Goal: Information Seeking & Learning: Learn about a topic

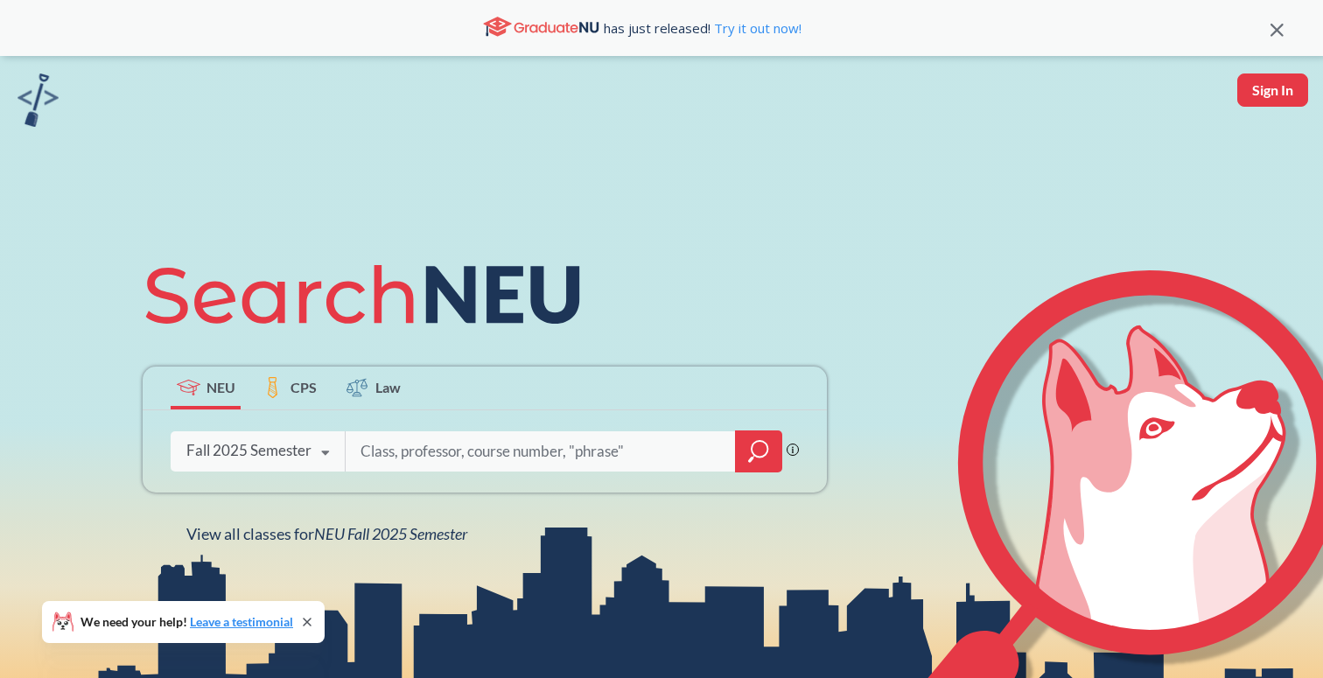
click at [402, 460] on input "search" at bounding box center [541, 451] width 364 height 37
type input "italian history"
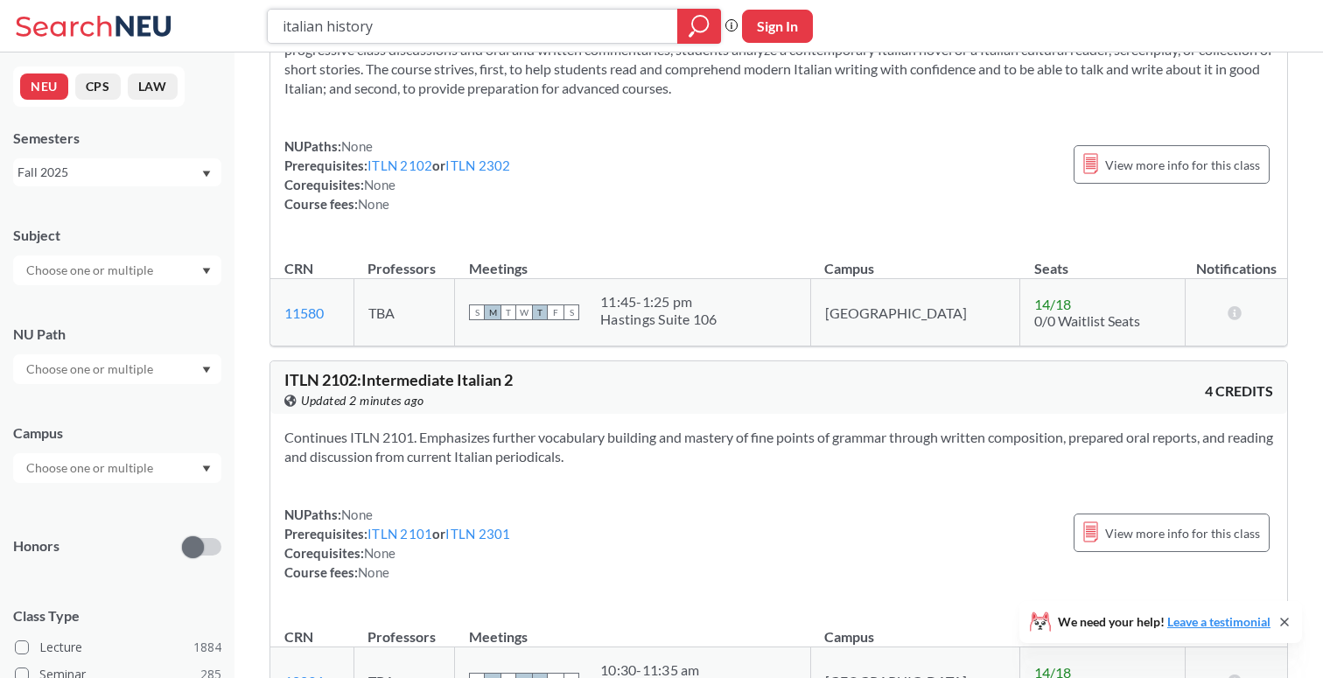
scroll to position [148, 0]
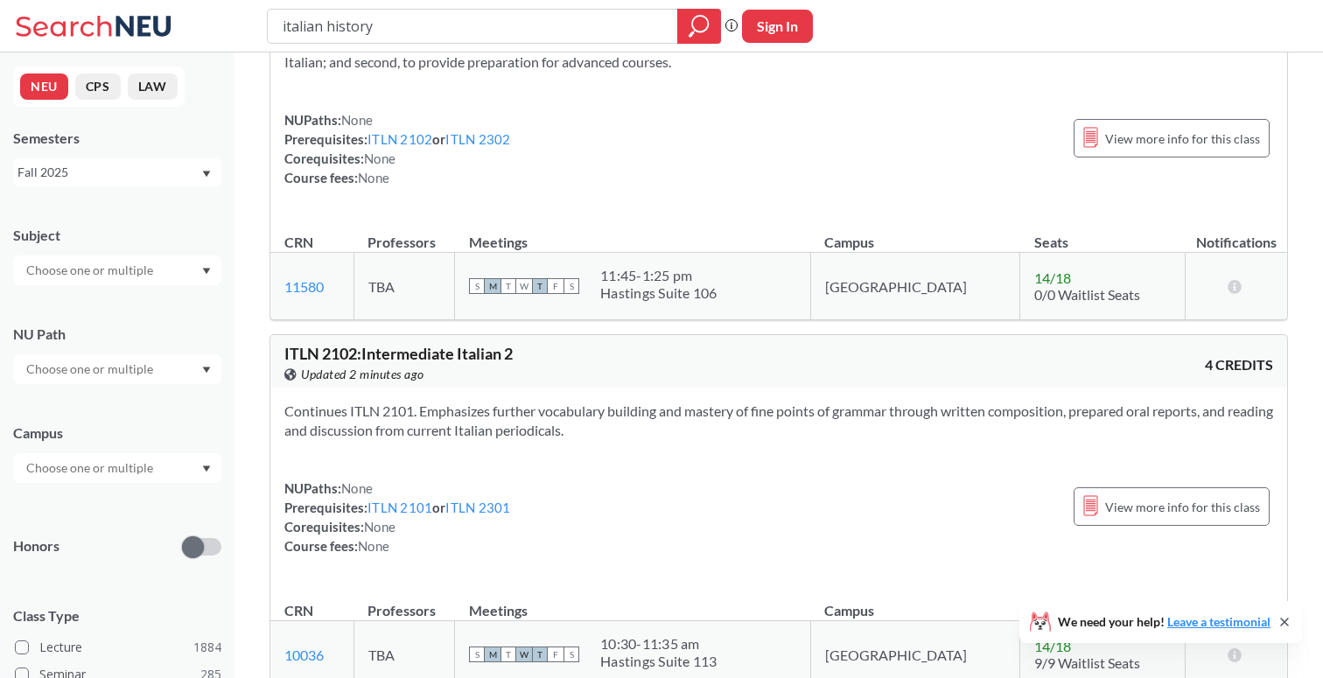
click at [115, 377] on input "text" at bounding box center [91, 369] width 147 height 21
click at [97, 430] on div "Interpreting Culture ( 124 )" at bounding box center [117, 419] width 208 height 48
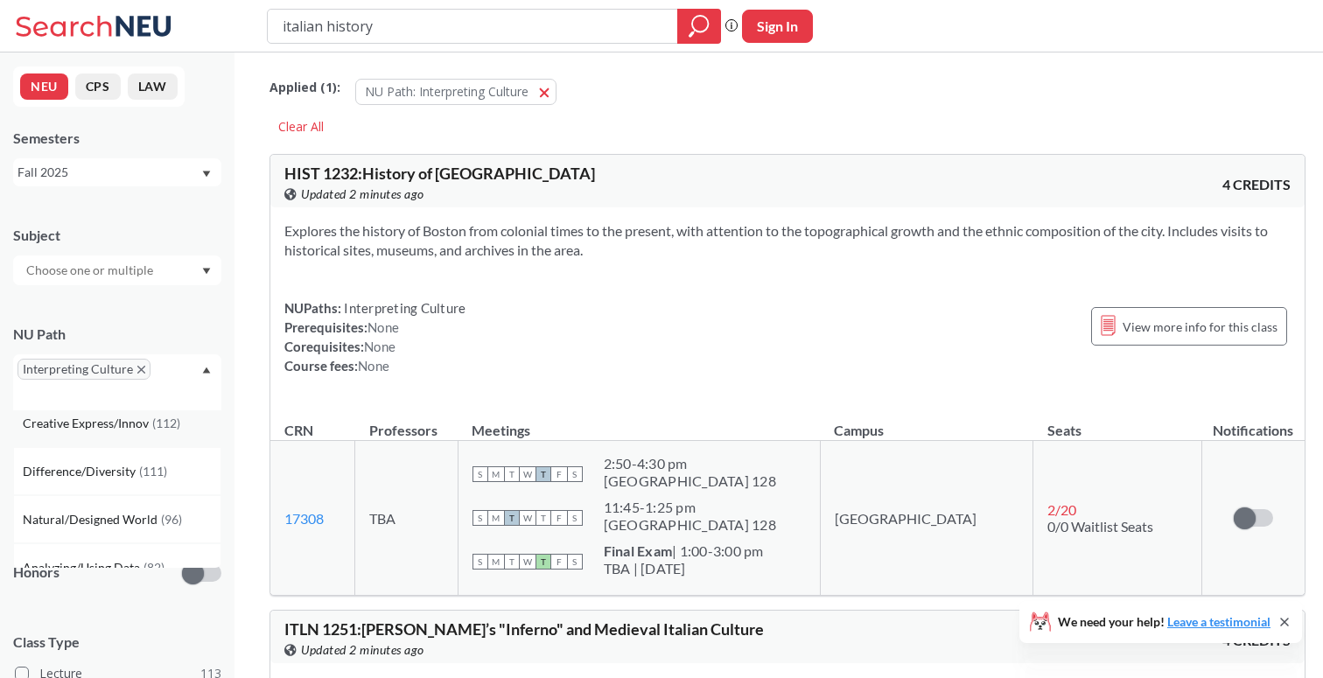
scroll to position [136, 0]
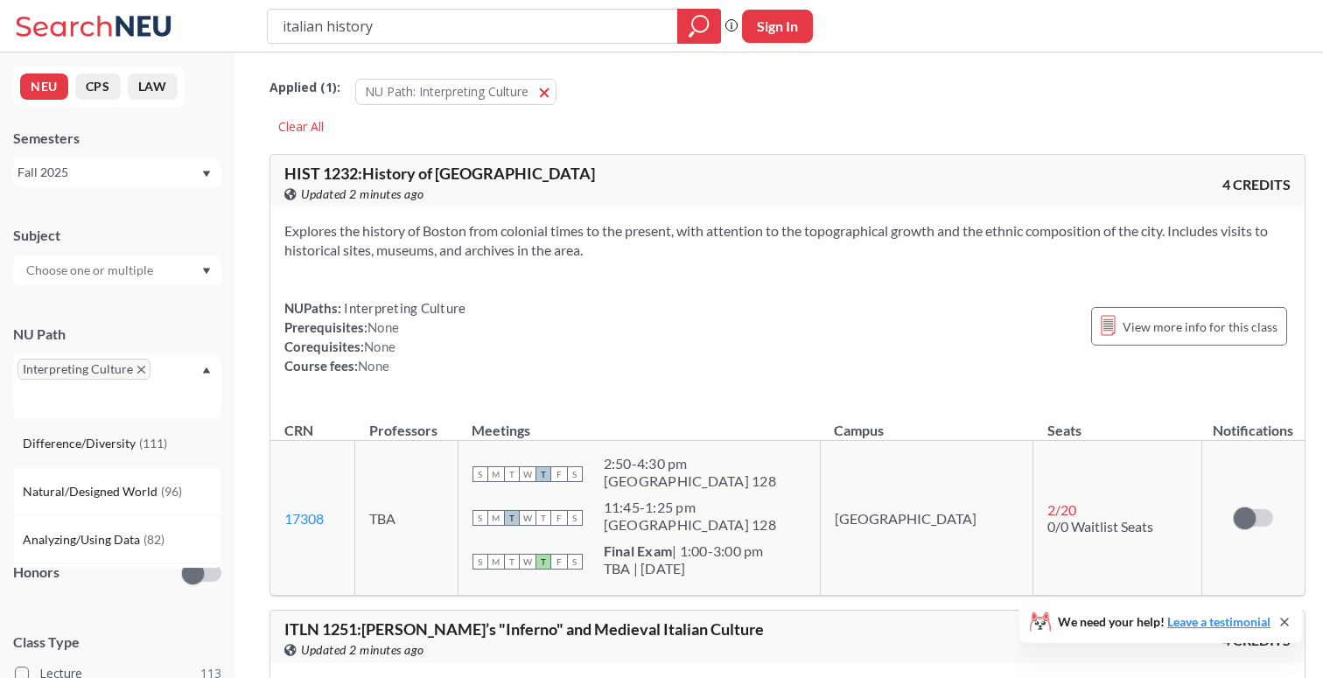
click at [109, 449] on span "Difference/Diversity" at bounding box center [81, 443] width 116 height 19
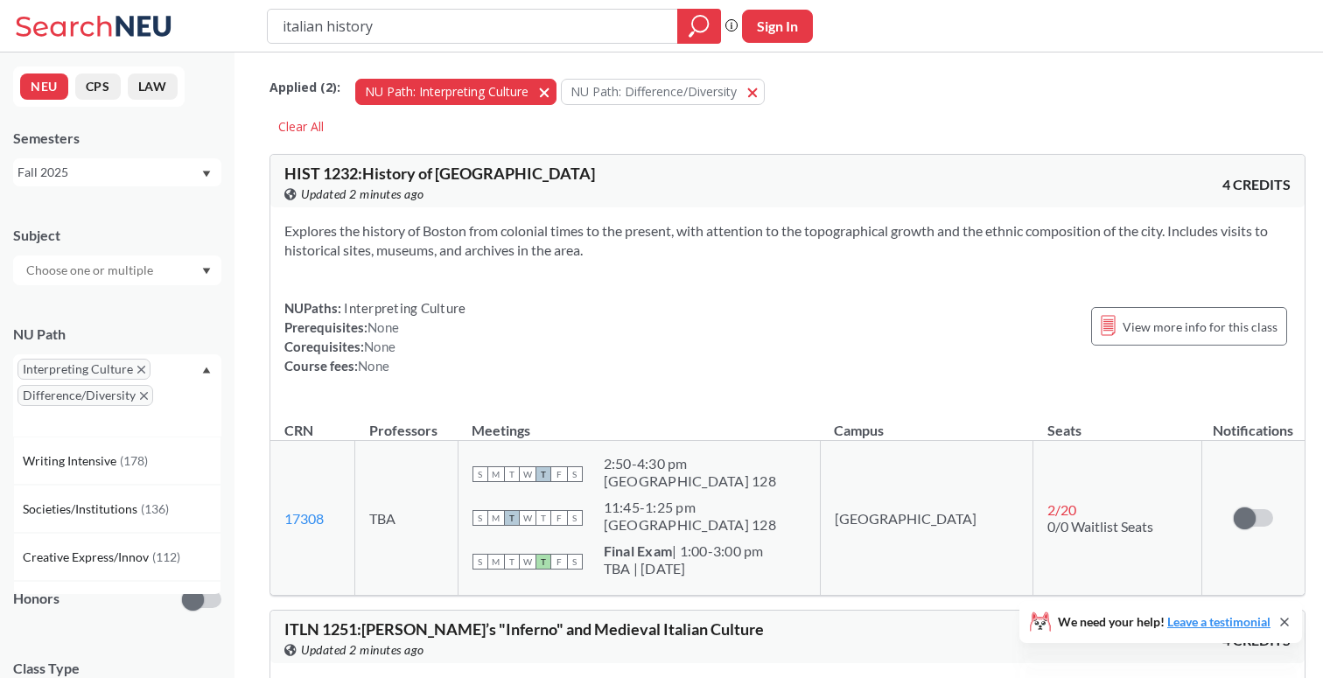
click at [550, 88] on span "button" at bounding box center [550, 91] width 0 height 17
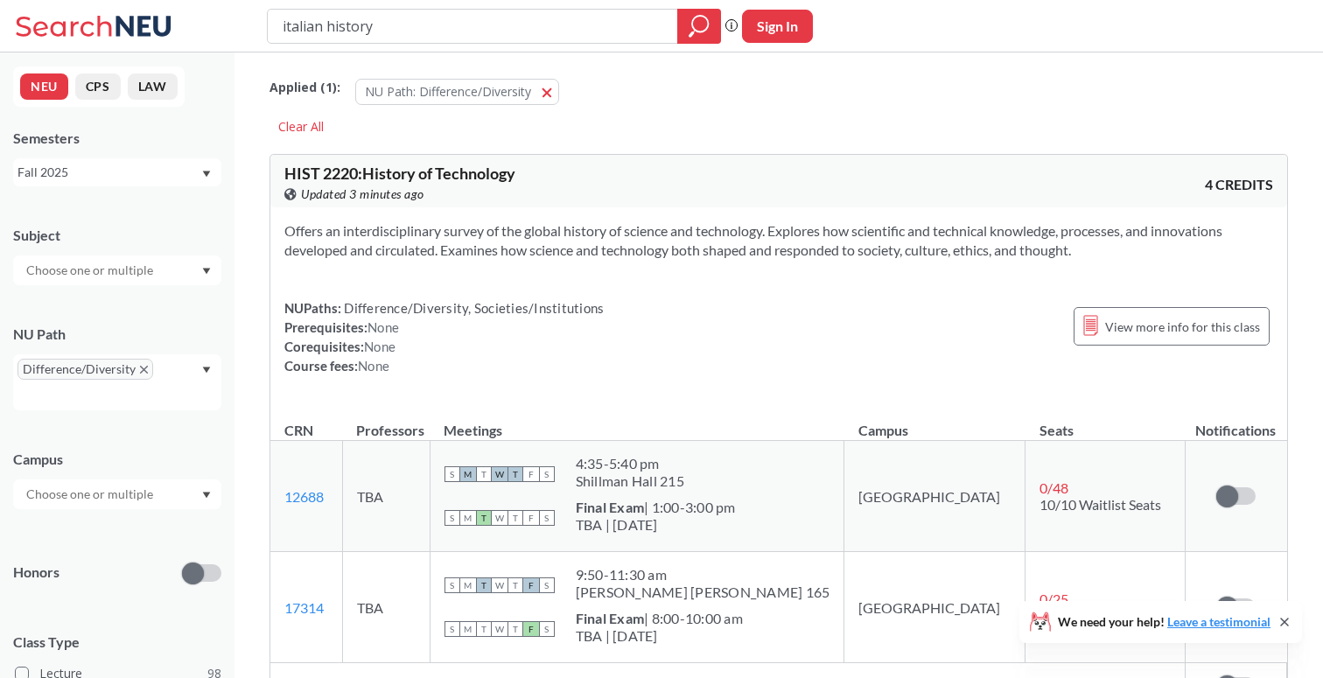
click at [553, 88] on span "button" at bounding box center [553, 91] width 0 height 17
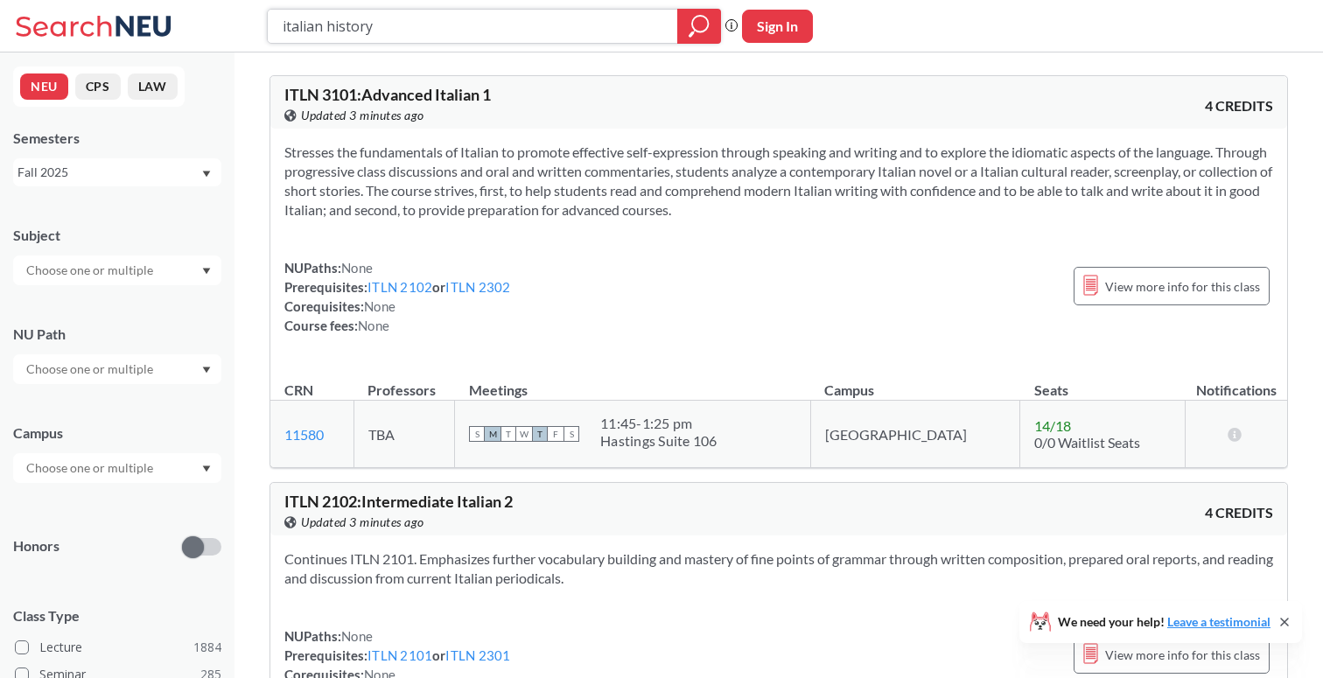
click at [697, 25] on icon "magnifying glass" at bounding box center [699, 26] width 21 height 25
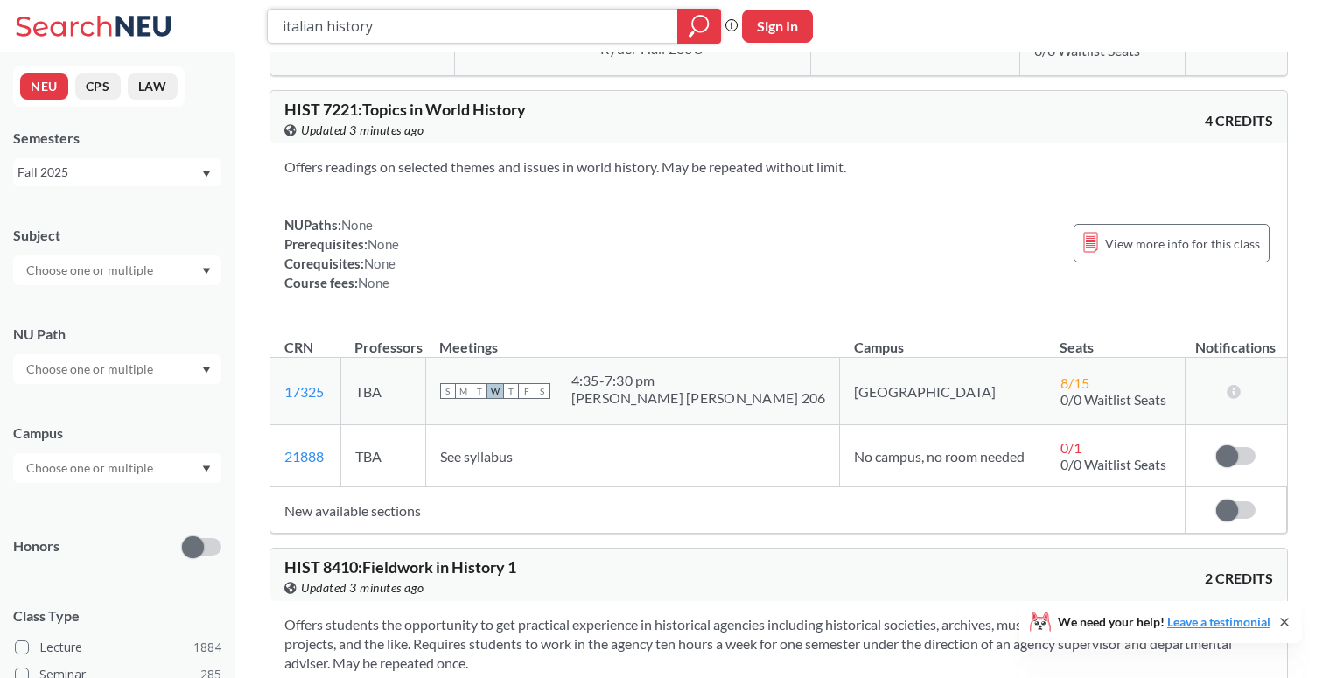
scroll to position [5302, 0]
click at [569, 25] on input "italian history" at bounding box center [473, 26] width 384 height 30
type input "compilers"
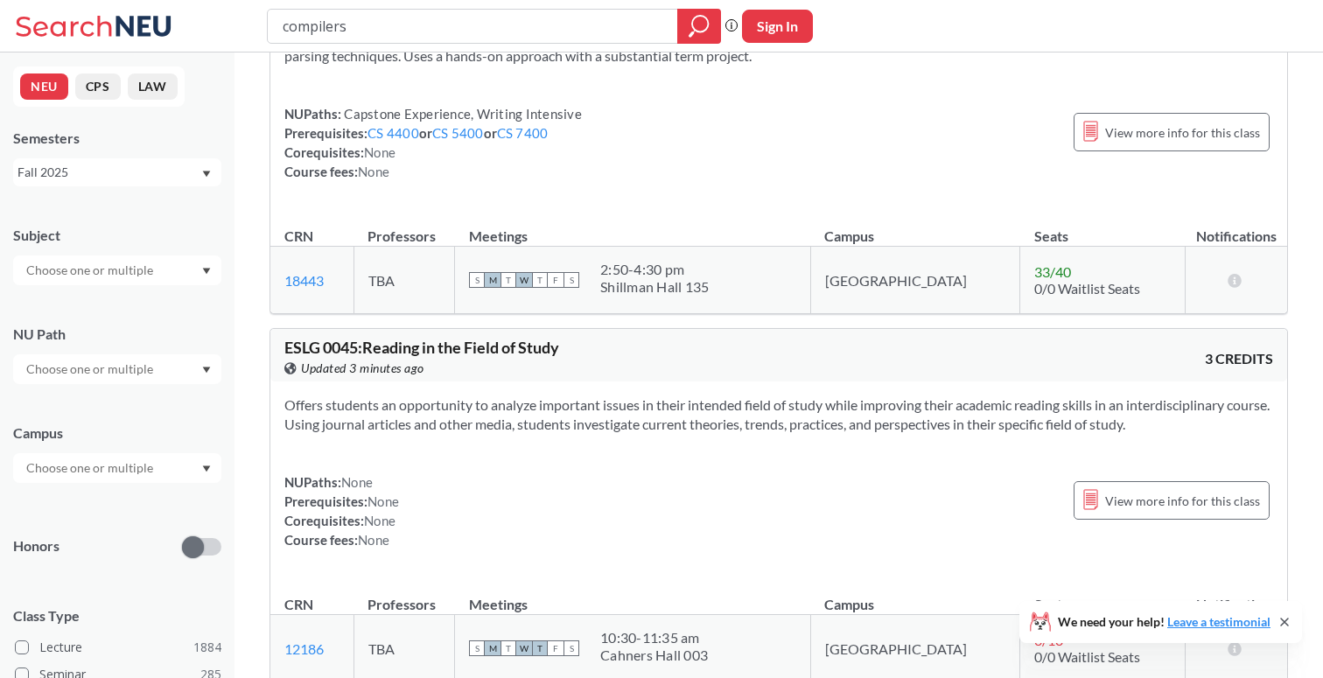
scroll to position [528, 0]
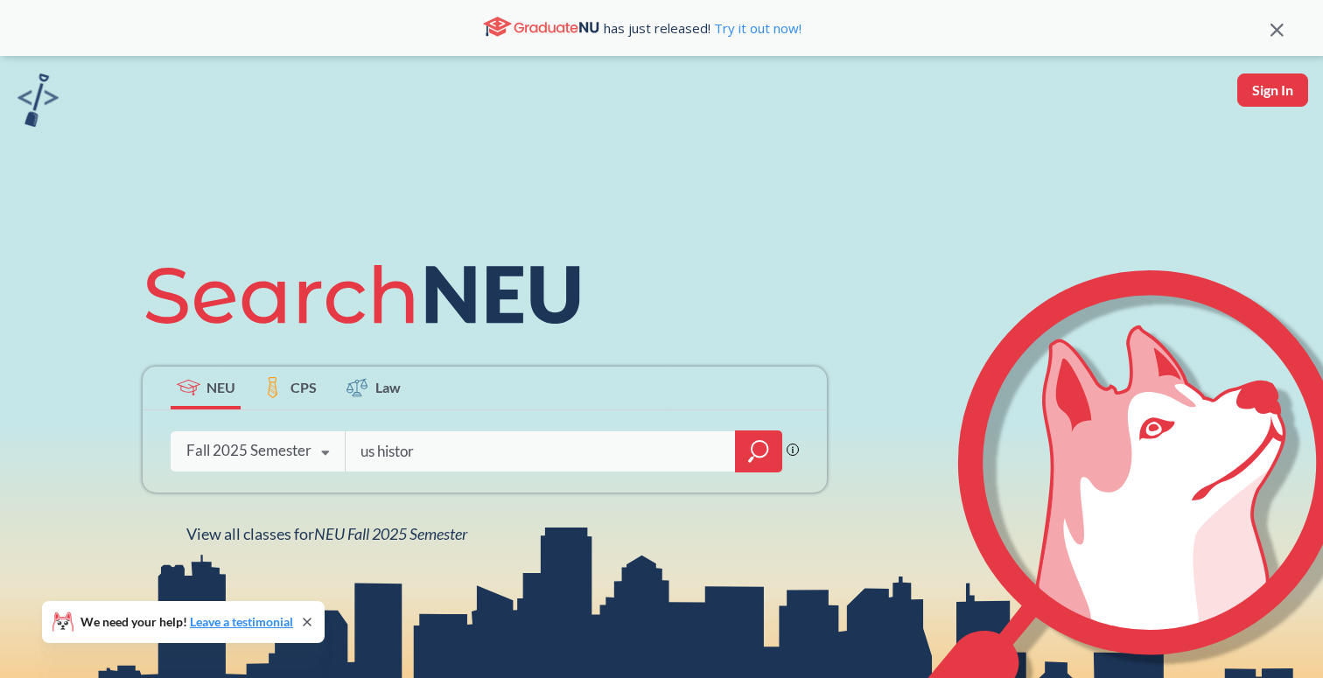
type input "us history"
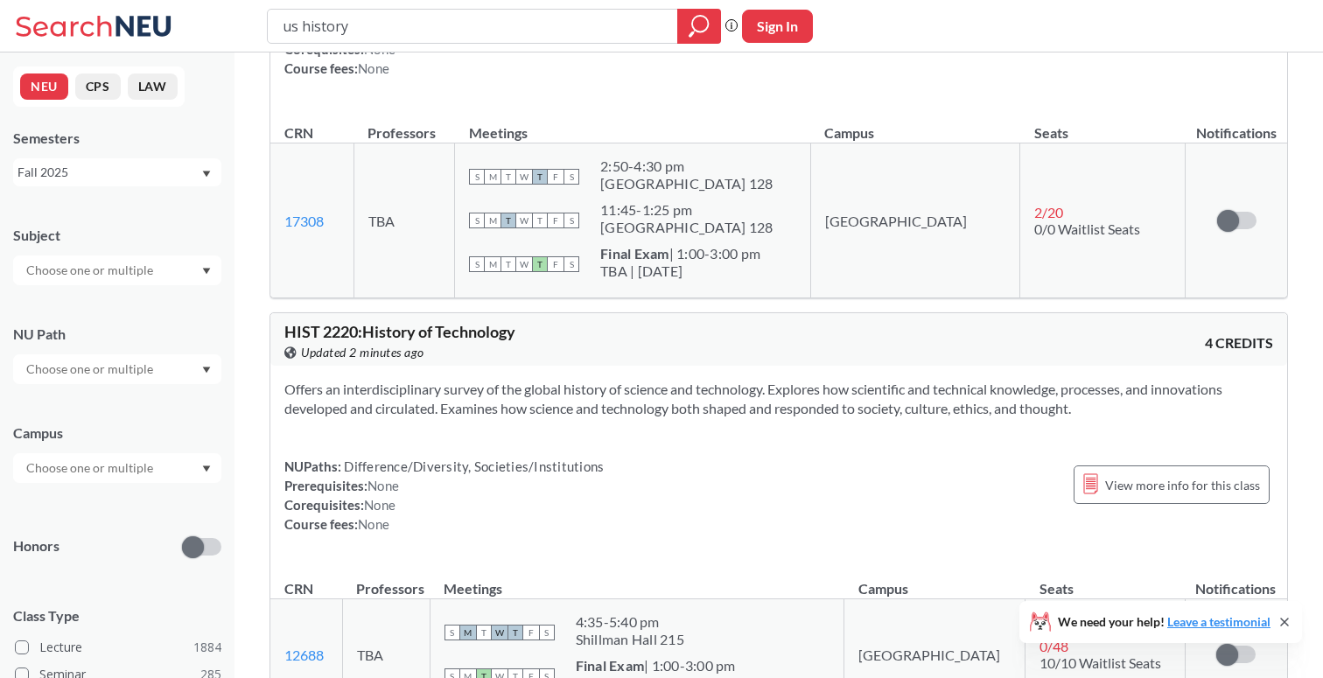
scroll to position [1096, 0]
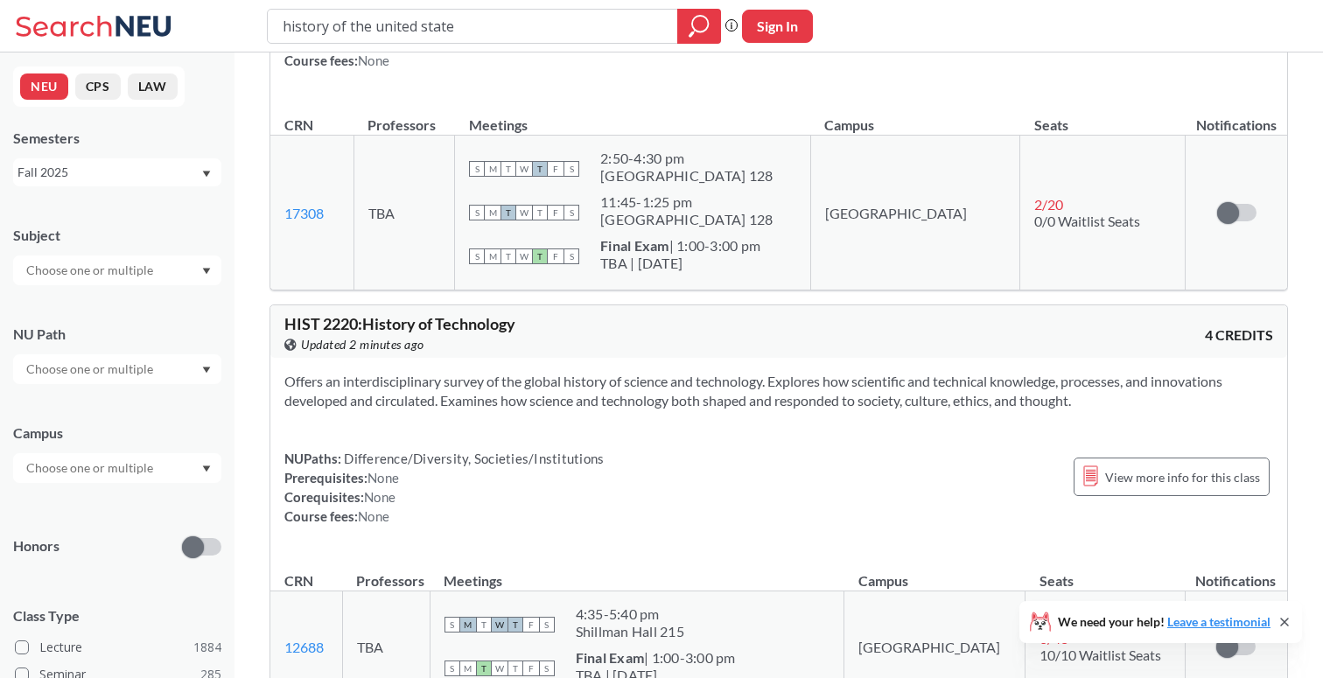
type input "history of the united states"
